Goal: Task Accomplishment & Management: Manage account settings

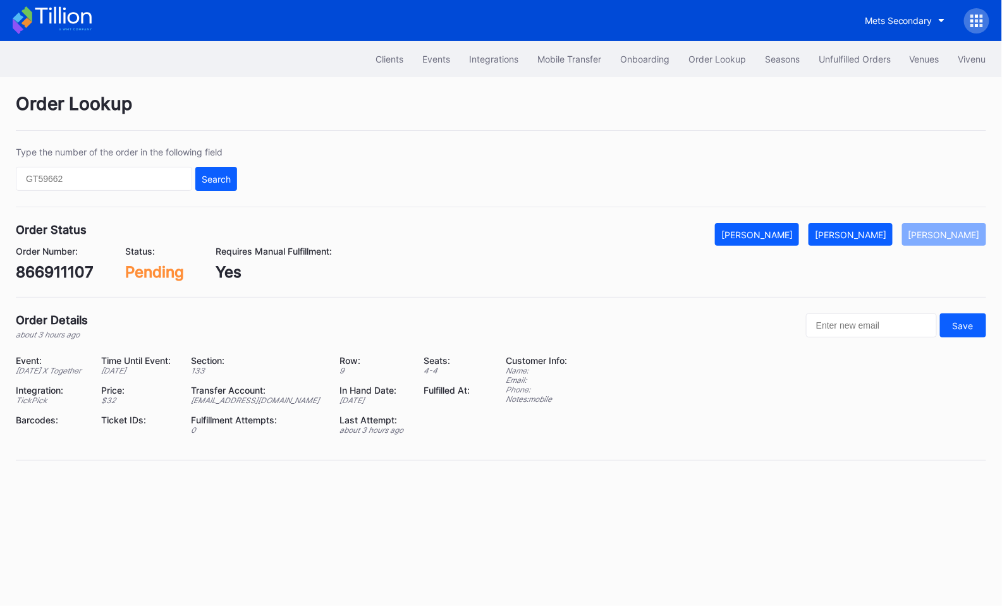
click at [51, 272] on div "866911107" at bounding box center [55, 272] width 78 height 18
copy div "866911107"
click at [889, 225] on button "Mark Fulfilled" at bounding box center [850, 234] width 84 height 23
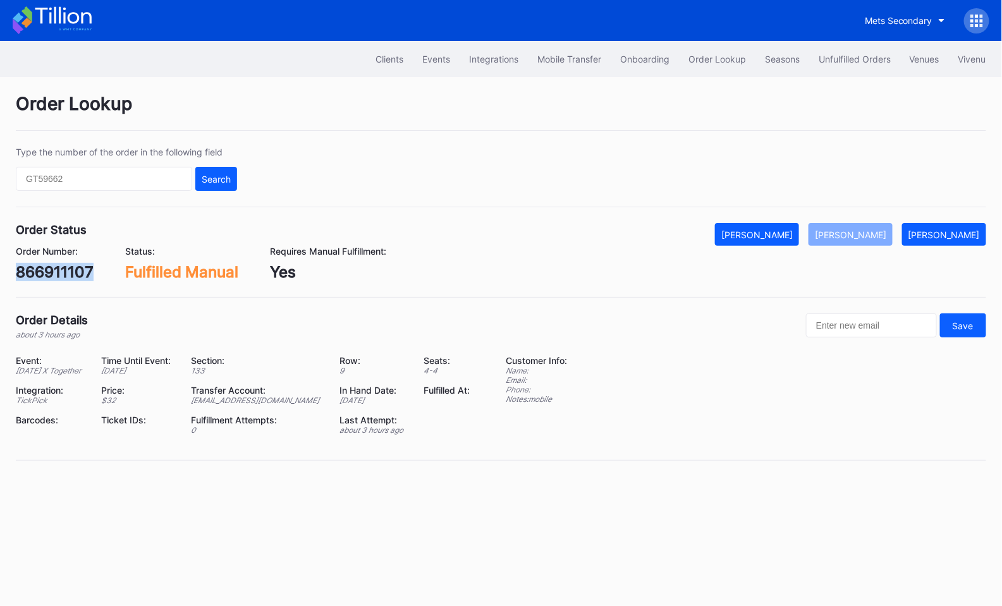
copy div "866911107"
click at [901, 177] on div "Type the number of the order in the following field Search" at bounding box center [501, 177] width 970 height 61
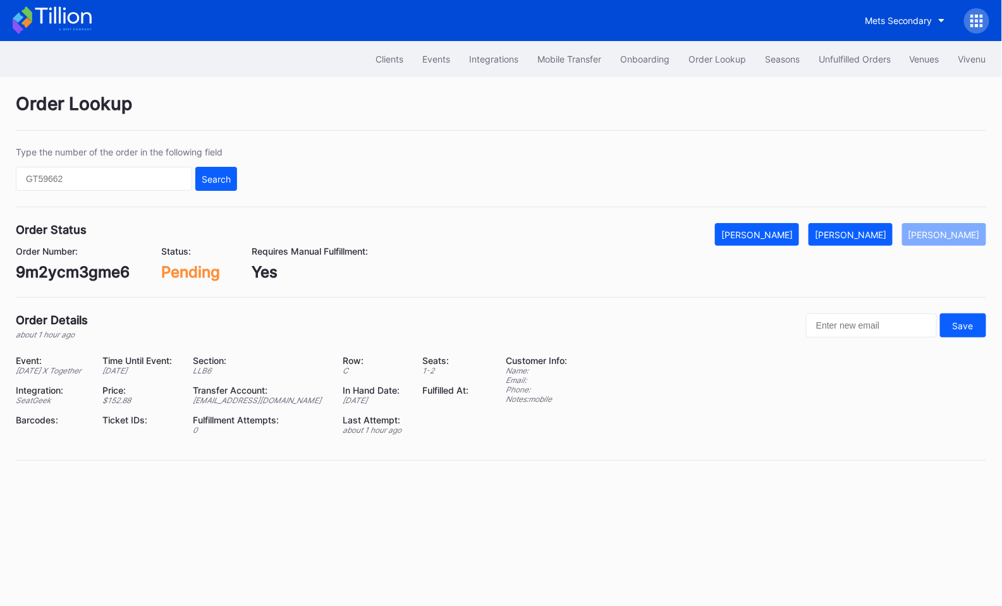
click at [101, 269] on div "9m2ycm3gme6" at bounding box center [73, 272] width 114 height 18
copy div "9m2ycm3gme6"
click at [885, 230] on div "Mark Fulfilled" at bounding box center [850, 234] width 71 height 11
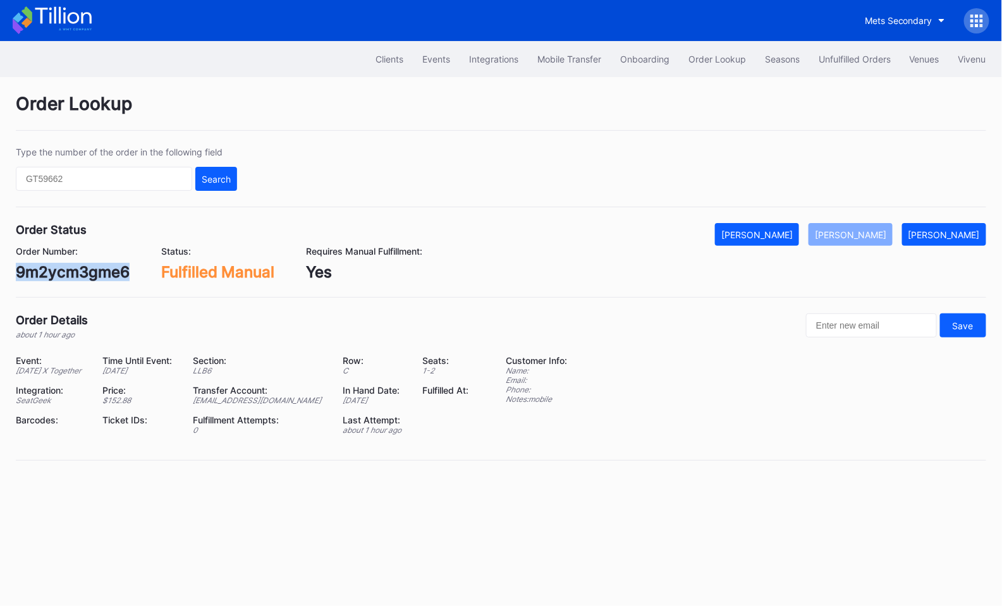
copy div "9m2ycm3gme6"
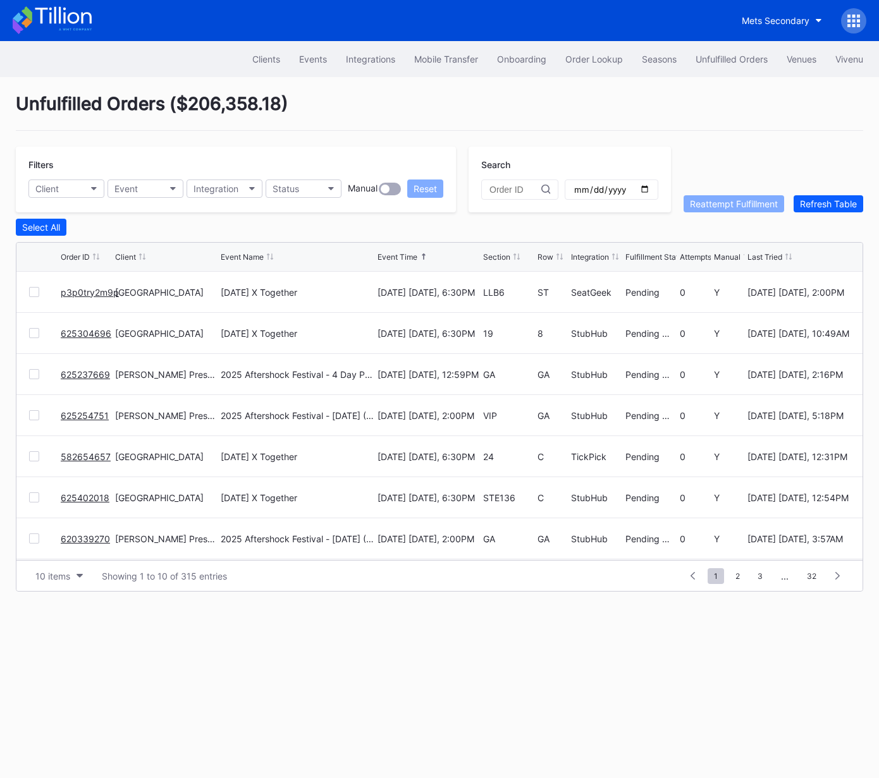
click at [95, 288] on link "p3p0try2m9p" at bounding box center [90, 292] width 58 height 11
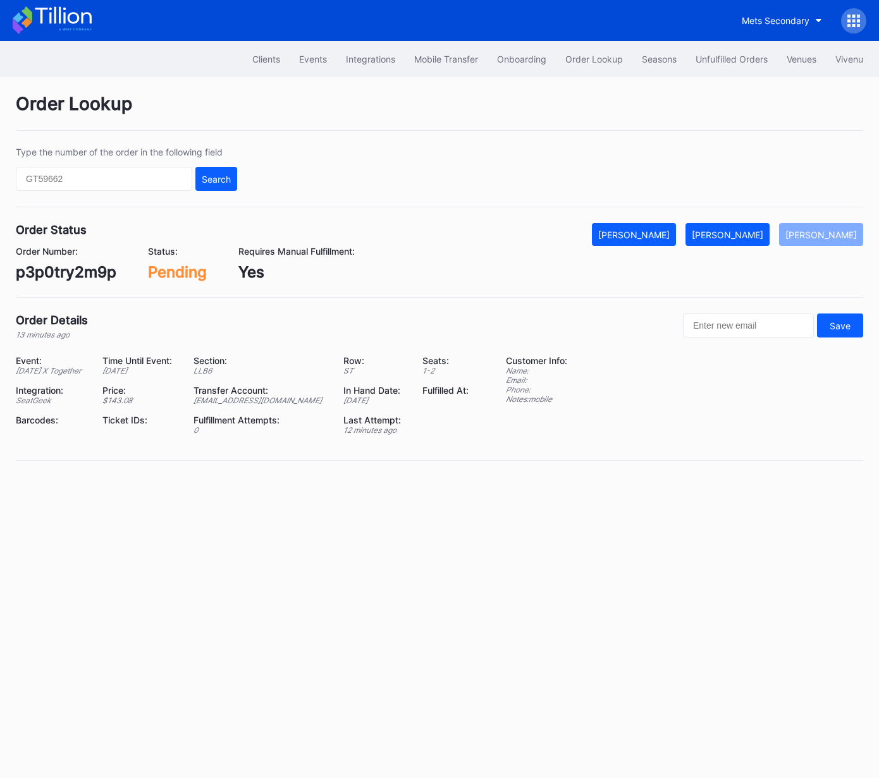
click at [77, 276] on div "p3p0try2m9p" at bounding box center [66, 272] width 101 height 18
copy div "p3p0try2m9p"
click at [741, 233] on div "[PERSON_NAME]" at bounding box center [727, 234] width 71 height 11
click at [474, 169] on div "Type the number of the order in the following field Search" at bounding box center [439, 177] width 847 height 61
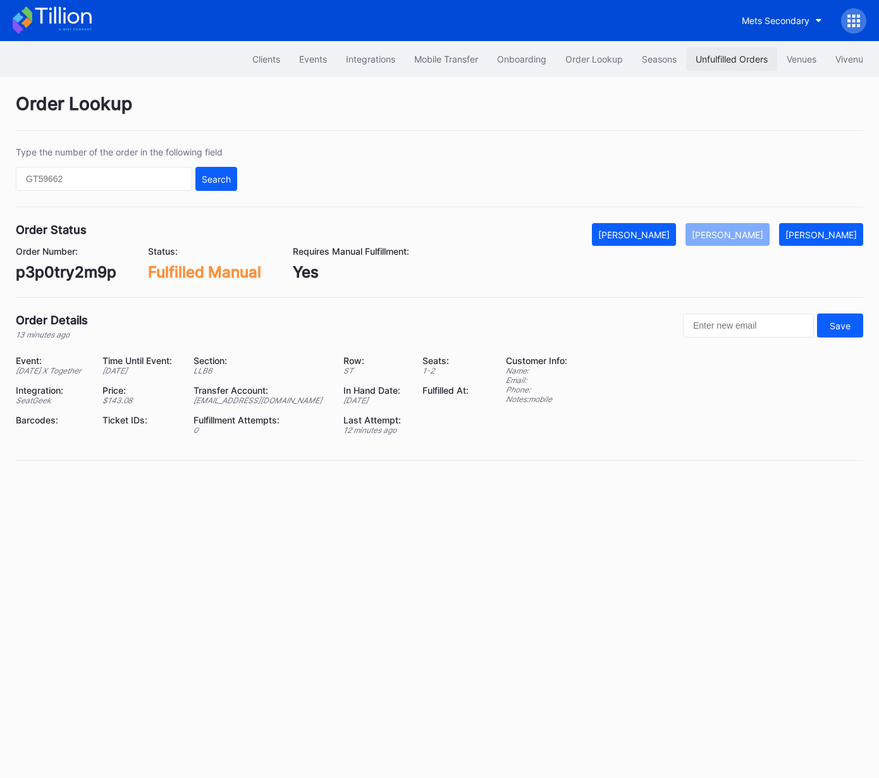
click at [741, 54] on div "Unfulfilled Orders" at bounding box center [731, 59] width 72 height 11
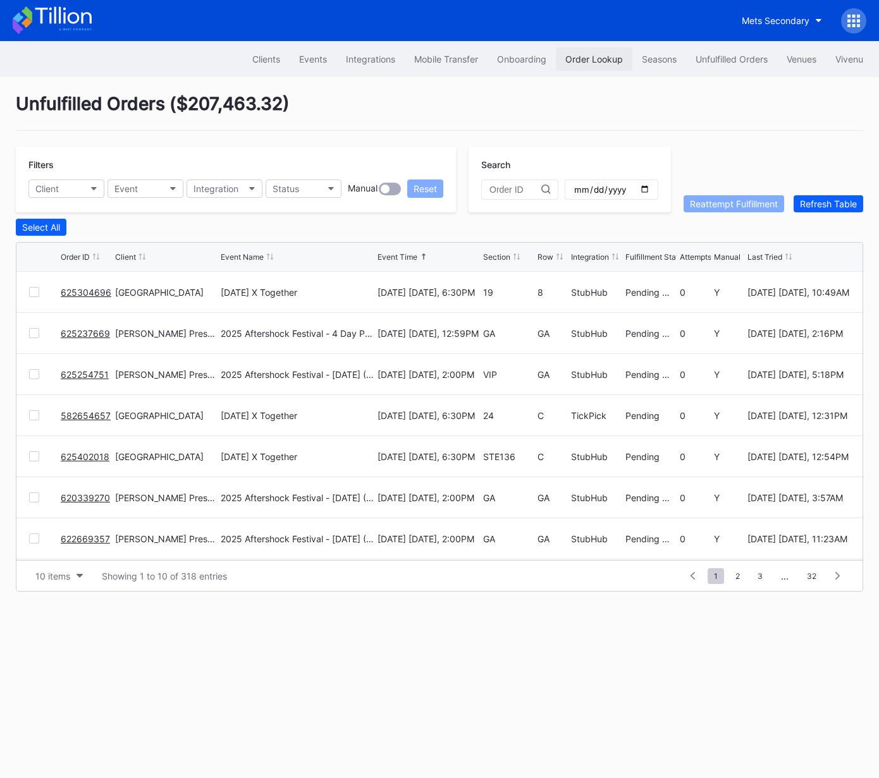
click at [597, 64] on div "Order Lookup" at bounding box center [594, 59] width 58 height 11
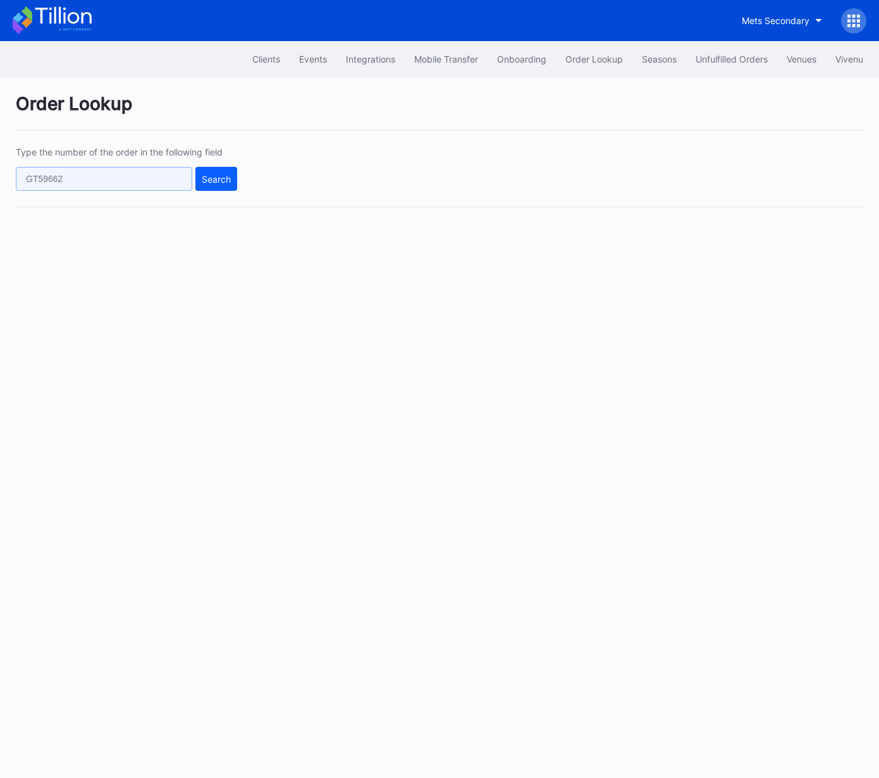
drag, startPoint x: 125, startPoint y: 183, endPoint x: 212, endPoint y: 191, distance: 88.2
click at [125, 183] on input "text" at bounding box center [104, 179] width 176 height 24
paste input "50415931"
type input "50415931"
click at [216, 184] on button "Search" at bounding box center [216, 179] width 42 height 24
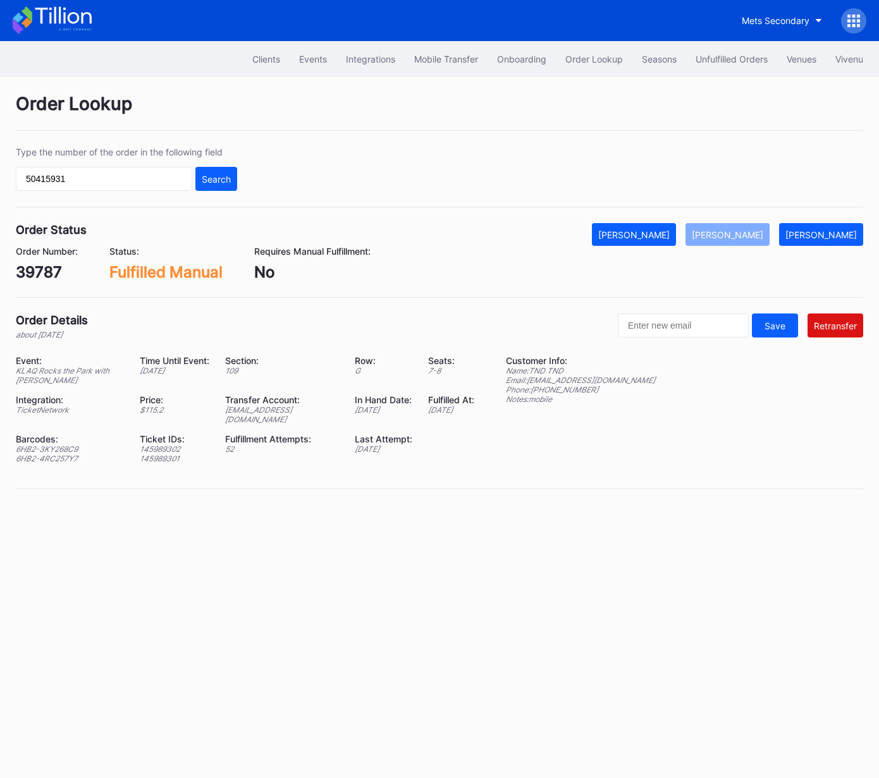
click at [495, 238] on div "Order Status Mark Cancelled Mark Fulfilled Mark Pending" at bounding box center [439, 234] width 847 height 23
click at [713, 65] on button "Unfulfilled Orders" at bounding box center [731, 58] width 91 height 23
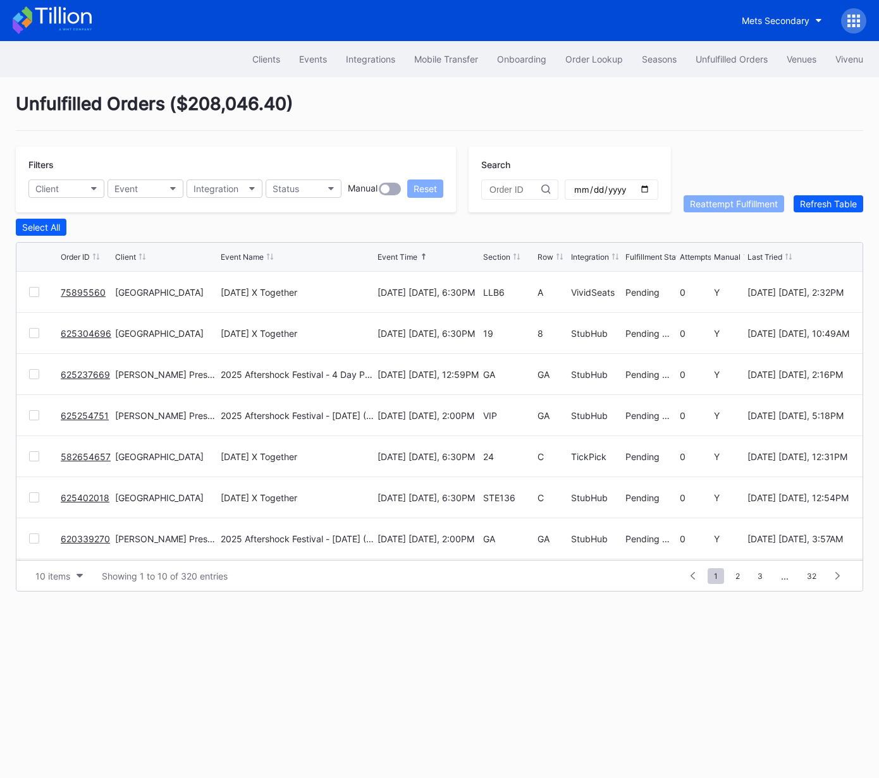
click at [79, 290] on link "75895560" at bounding box center [83, 292] width 45 height 11
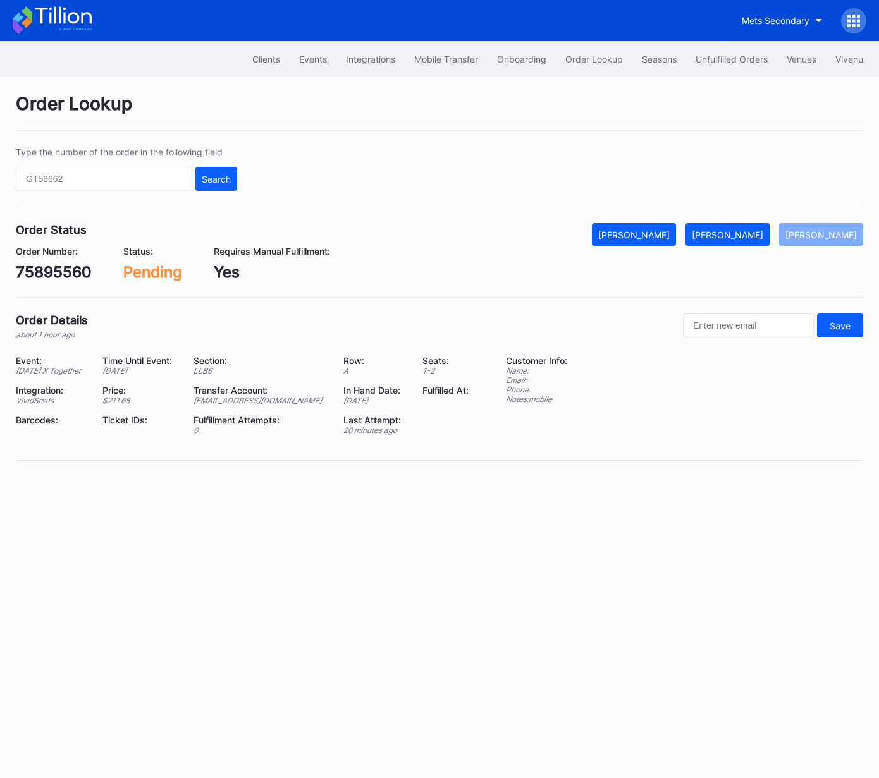
click at [50, 264] on div "75895560" at bounding box center [54, 272] width 76 height 18
click at [54, 274] on div "75895560" at bounding box center [54, 272] width 76 height 18
copy div "75895560"
drag, startPoint x: 743, startPoint y: 229, endPoint x: 768, endPoint y: 206, distance: 34.0
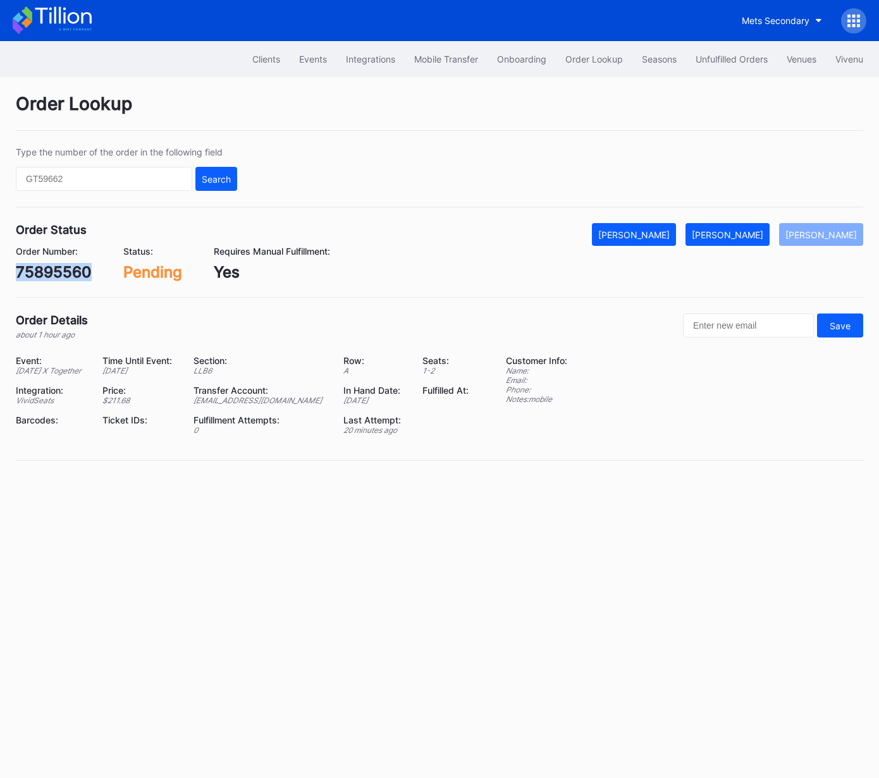
click at [743, 229] on div "[PERSON_NAME]" at bounding box center [727, 234] width 71 height 11
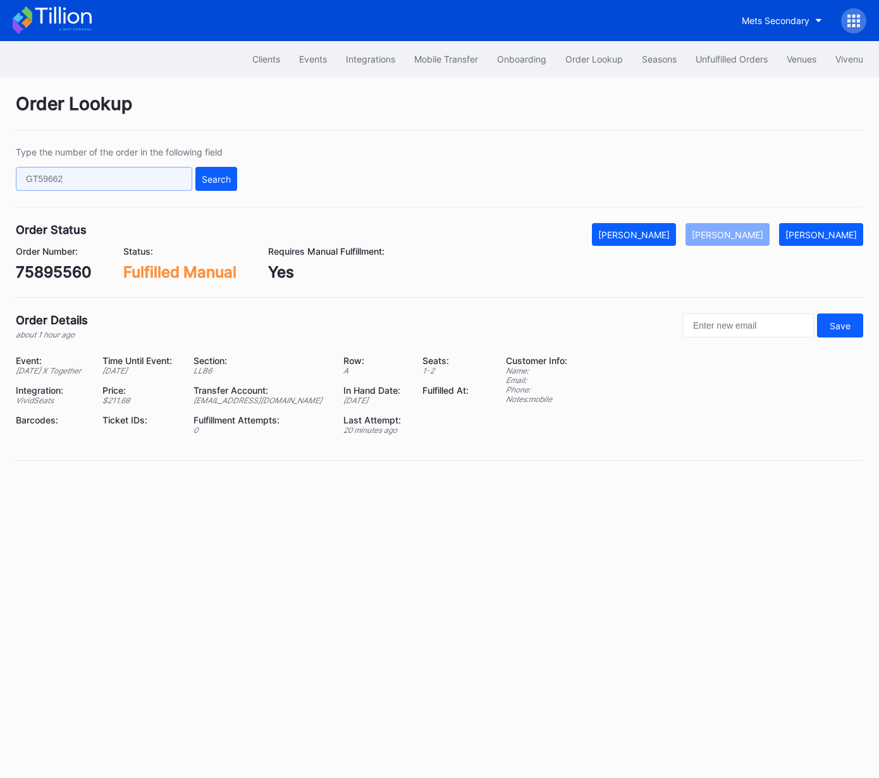
click at [152, 180] on input "text" at bounding box center [104, 179] width 176 height 24
paste input "75224739"
click at [228, 181] on div "Search" at bounding box center [216, 179] width 29 height 11
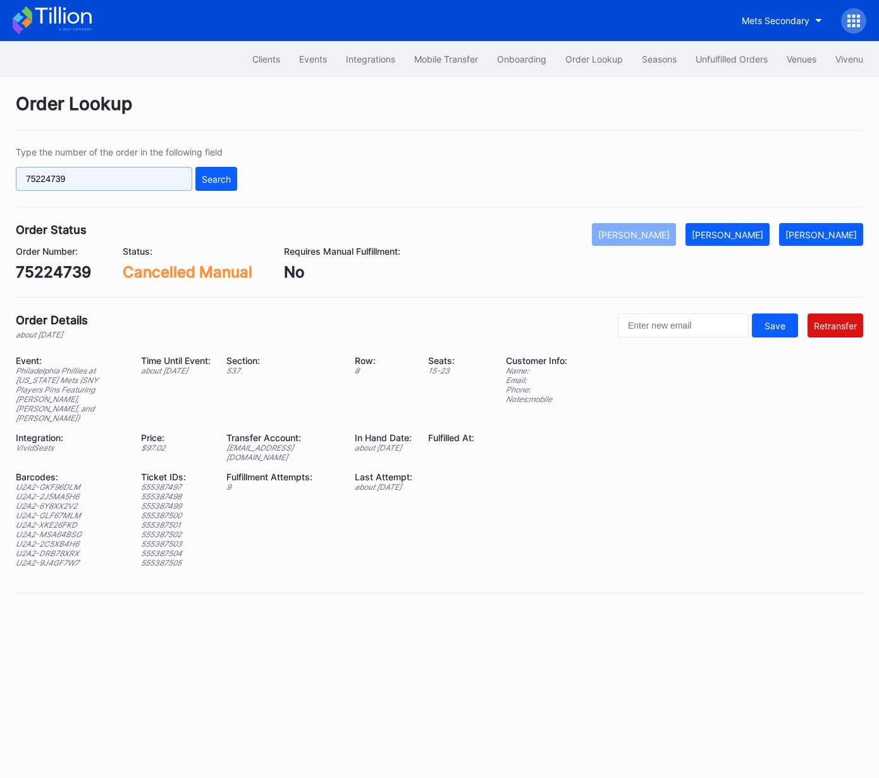
click at [150, 181] on input "75224739" at bounding box center [104, 179] width 176 height 24
paste input "267608087"
type input "267608087"
click at [226, 177] on div "Search" at bounding box center [216, 179] width 29 height 11
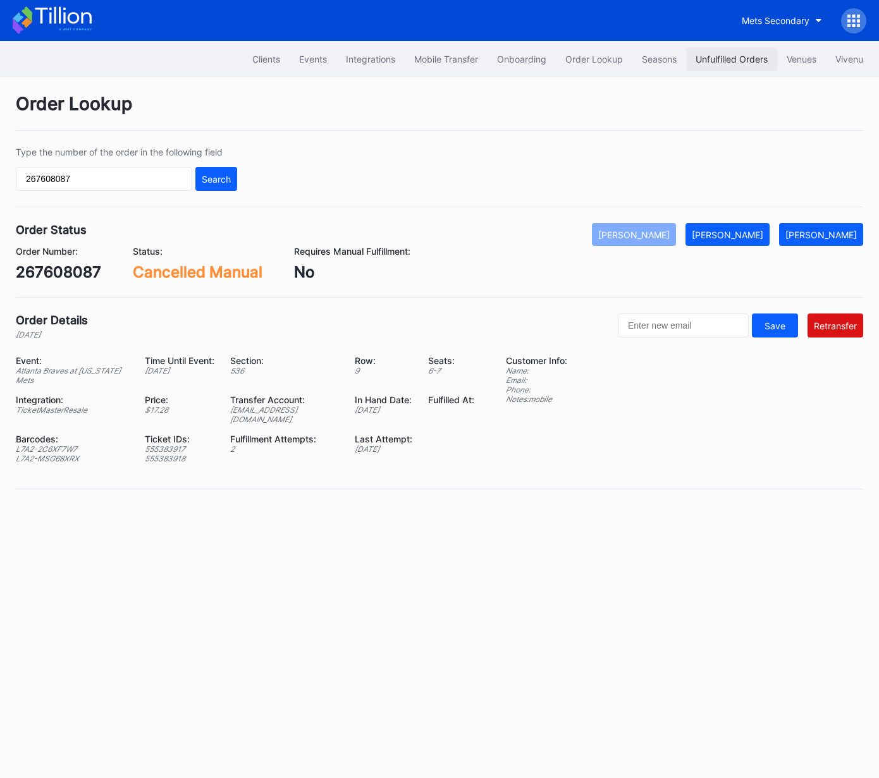
click at [743, 47] on button "Unfulfilled Orders" at bounding box center [731, 58] width 91 height 23
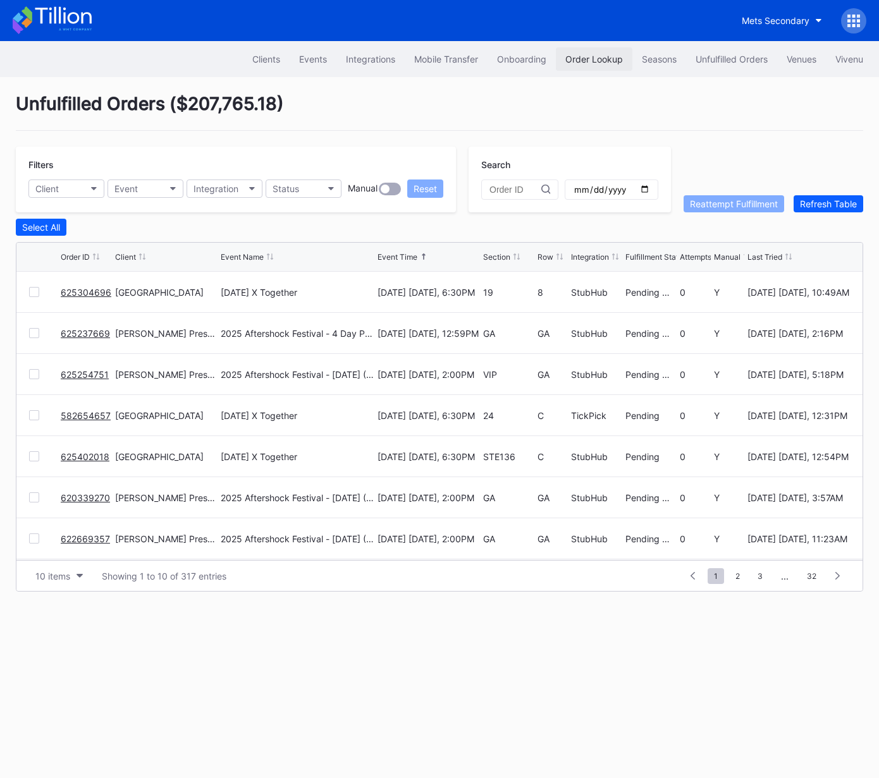
click at [593, 56] on div "Order Lookup" at bounding box center [594, 59] width 58 height 11
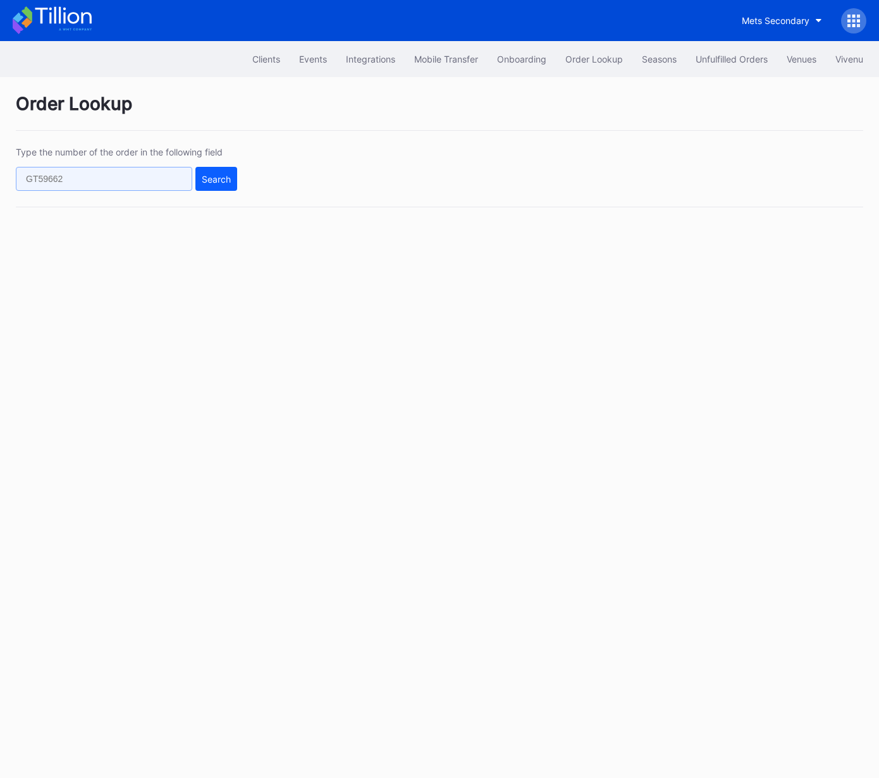
click at [109, 176] on input "text" at bounding box center [104, 179] width 176 height 24
drag, startPoint x: 109, startPoint y: 176, endPoint x: 146, endPoint y: 177, distance: 36.7
click at [109, 176] on input "text" at bounding box center [104, 179] width 176 height 24
paste input "622383087"
type input "622383087"
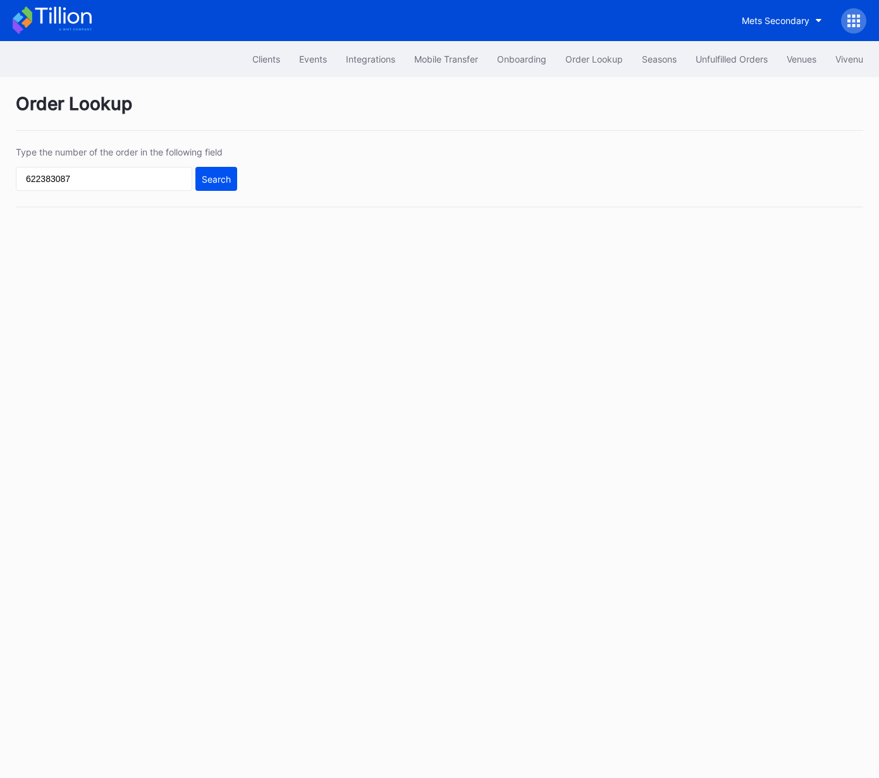
click at [219, 181] on div "Search" at bounding box center [216, 179] width 29 height 11
